Goal: Information Seeking & Learning: Learn about a topic

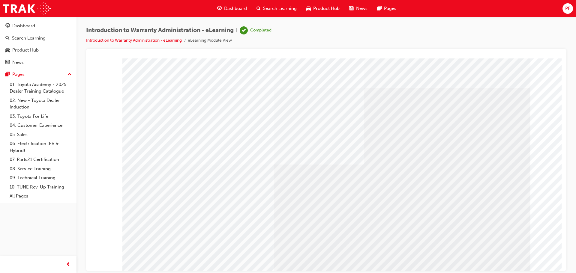
drag, startPoint x: 142, startPoint y: 79, endPoint x: 329, endPoint y: 195, distance: 219.2
click at [329, 195] on div "colour" at bounding box center [326, 166] width 408 height 216
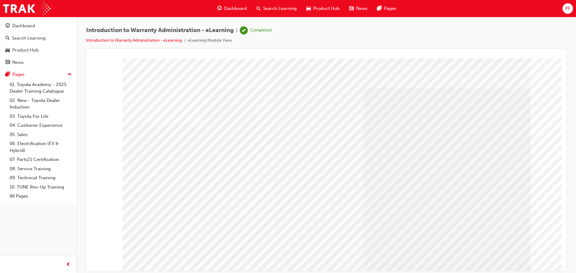
drag, startPoint x: 274, startPoint y: 197, endPoint x: 142, endPoint y: 78, distance: 177.7
click at [142, 78] on div "colour" at bounding box center [326, 166] width 408 height 216
drag, startPoint x: 153, startPoint y: 79, endPoint x: 305, endPoint y: 201, distance: 194.8
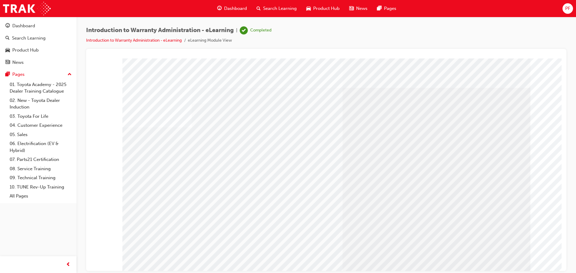
drag, startPoint x: 404, startPoint y: 111, endPoint x: 342, endPoint y: 113, distance: 62.5
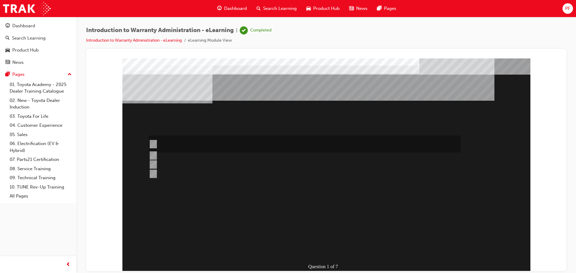
click at [156, 144] on div at bounding box center [303, 144] width 312 height 17
radio input "true"
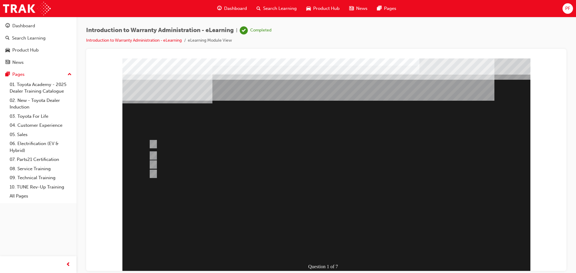
click at [326, 236] on div at bounding box center [326, 166] width 408 height 216
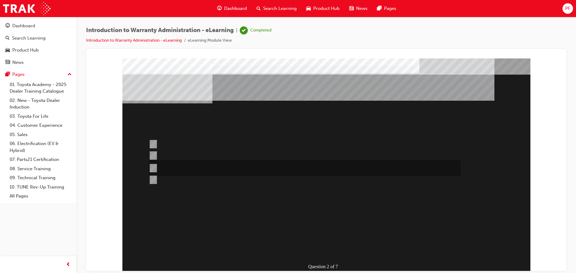
click at [152, 166] on input "This is dependant on whether or not the condition is a result of a lack of, or …" at bounding box center [152, 168] width 7 height 7
radio input "true"
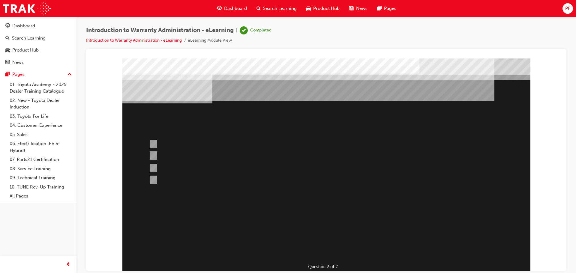
click at [311, 231] on div at bounding box center [326, 166] width 408 height 216
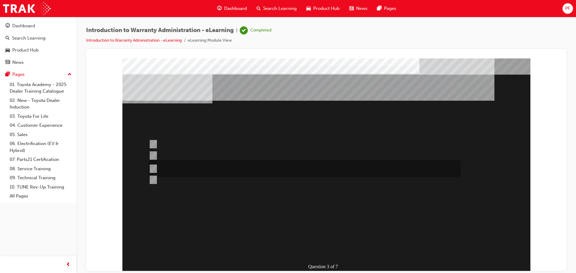
click at [156, 168] on div at bounding box center [303, 168] width 312 height 17
radio input "true"
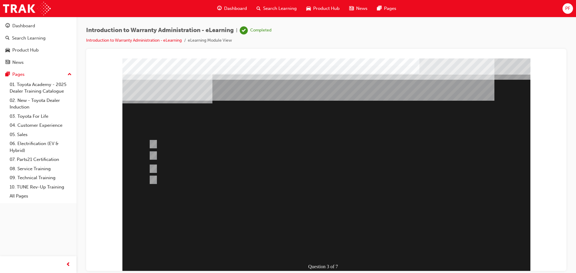
click at [315, 236] on div at bounding box center [326, 166] width 408 height 216
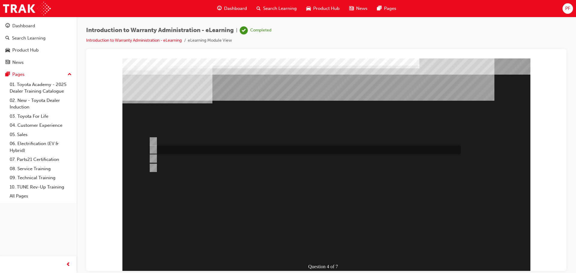
click at [153, 150] on input "Multiple Claims can be input via WiNpaq." at bounding box center [152, 149] width 7 height 7
radio input "true"
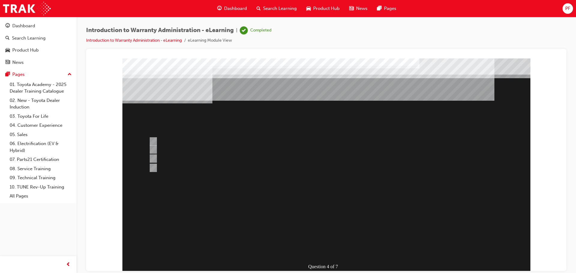
click at [155, 167] on div at bounding box center [326, 166] width 408 height 216
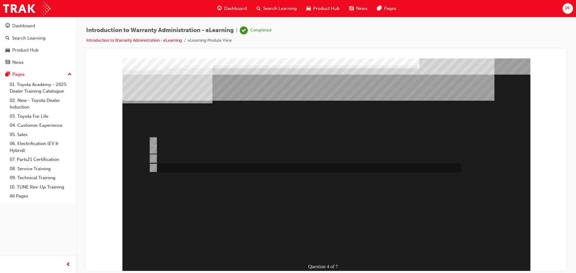
click at [152, 167] on input "Outstanding CSE (Customer Service Exercise) Reports can be run using WiNpaq." at bounding box center [152, 168] width 7 height 7
radio input "true"
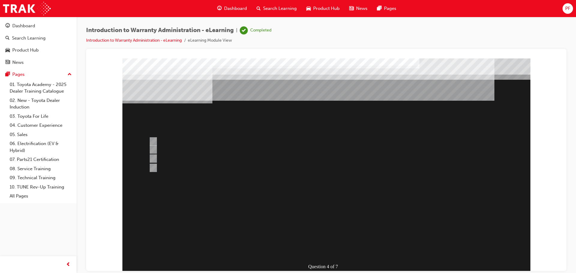
click at [324, 236] on div at bounding box center [326, 166] width 408 height 216
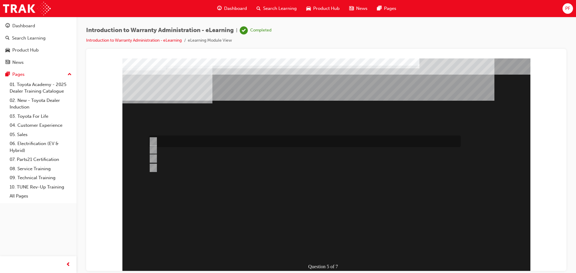
click at [150, 140] on input "> 90%" at bounding box center [152, 141] width 7 height 7
radio input "true"
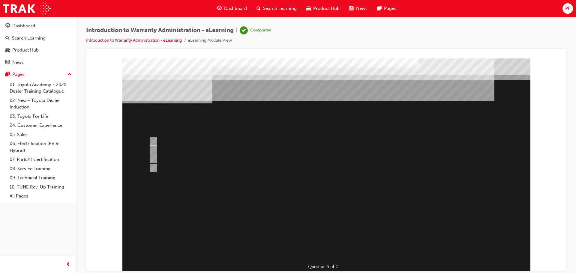
click at [322, 236] on div at bounding box center [326, 166] width 408 height 216
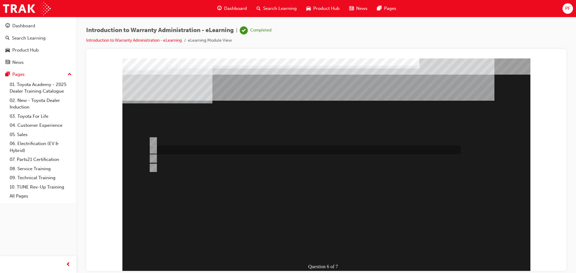
click at [156, 148] on div at bounding box center [303, 150] width 312 height 9
radio input "true"
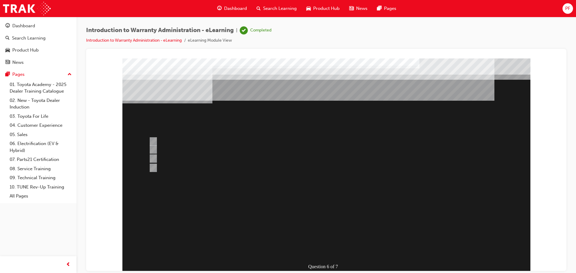
click at [327, 236] on div at bounding box center [326, 166] width 408 height 216
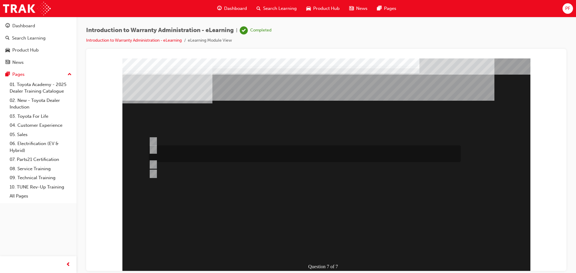
click at [154, 147] on input "The WPPM contains Warranty Policies & Procedures relating to all aspects of the…" at bounding box center [152, 149] width 7 height 7
radio input "true"
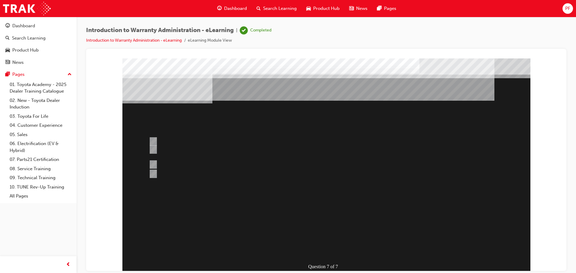
click at [324, 234] on div at bounding box center [326, 166] width 408 height 216
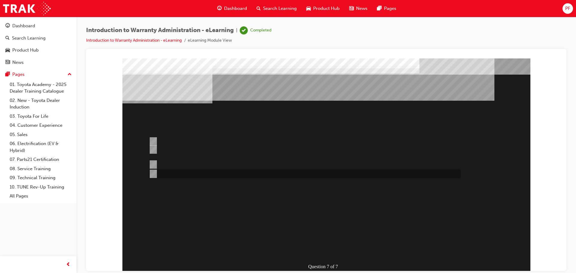
click at [153, 172] on input "“T” Codes required for Claim compilation can be found in the WPPM." at bounding box center [152, 174] width 7 height 7
radio input "true"
click at [326, 249] on div at bounding box center [326, 166] width 408 height 216
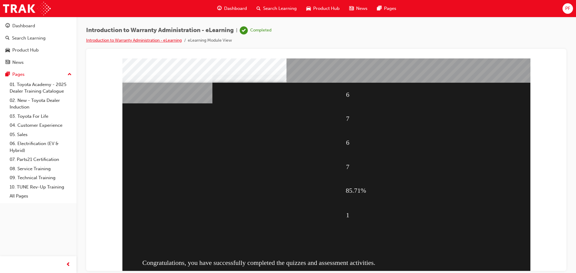
click at [93, 41] on link "Introduction to Warranty Administration - eLearning" at bounding box center [134, 40] width 96 height 5
